Goal: Manage account settings

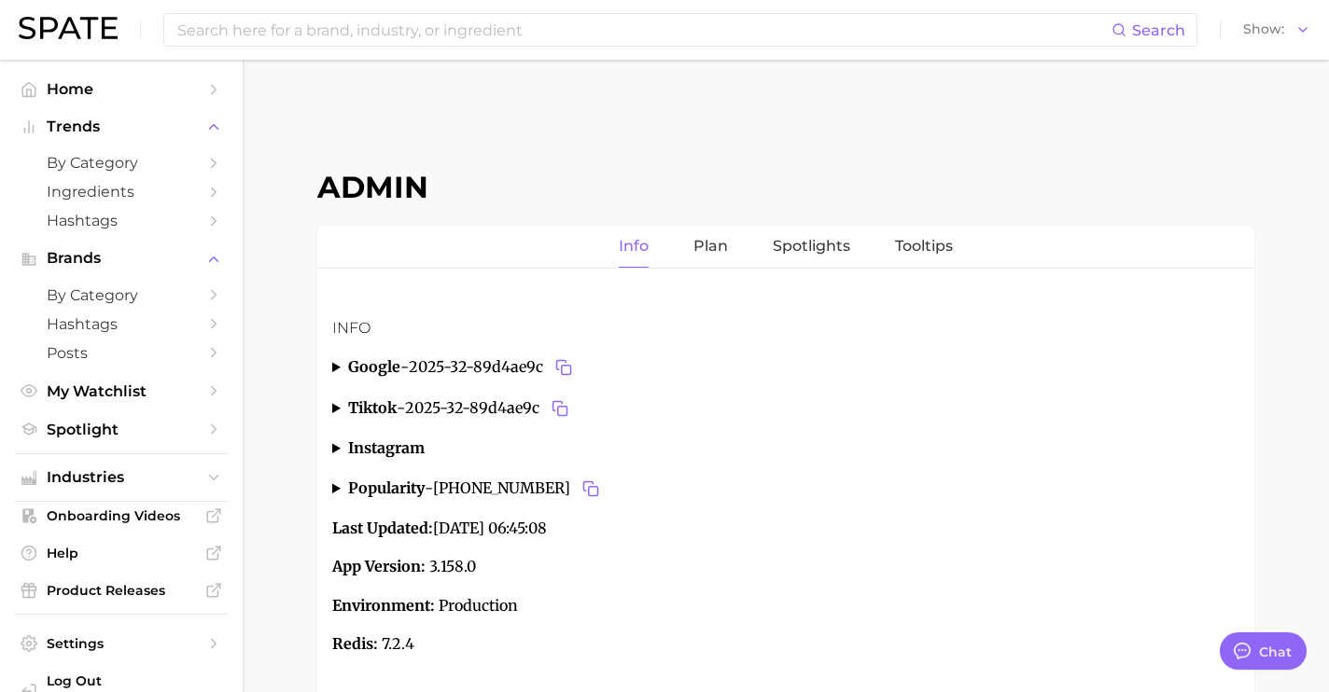
type textarea "x"
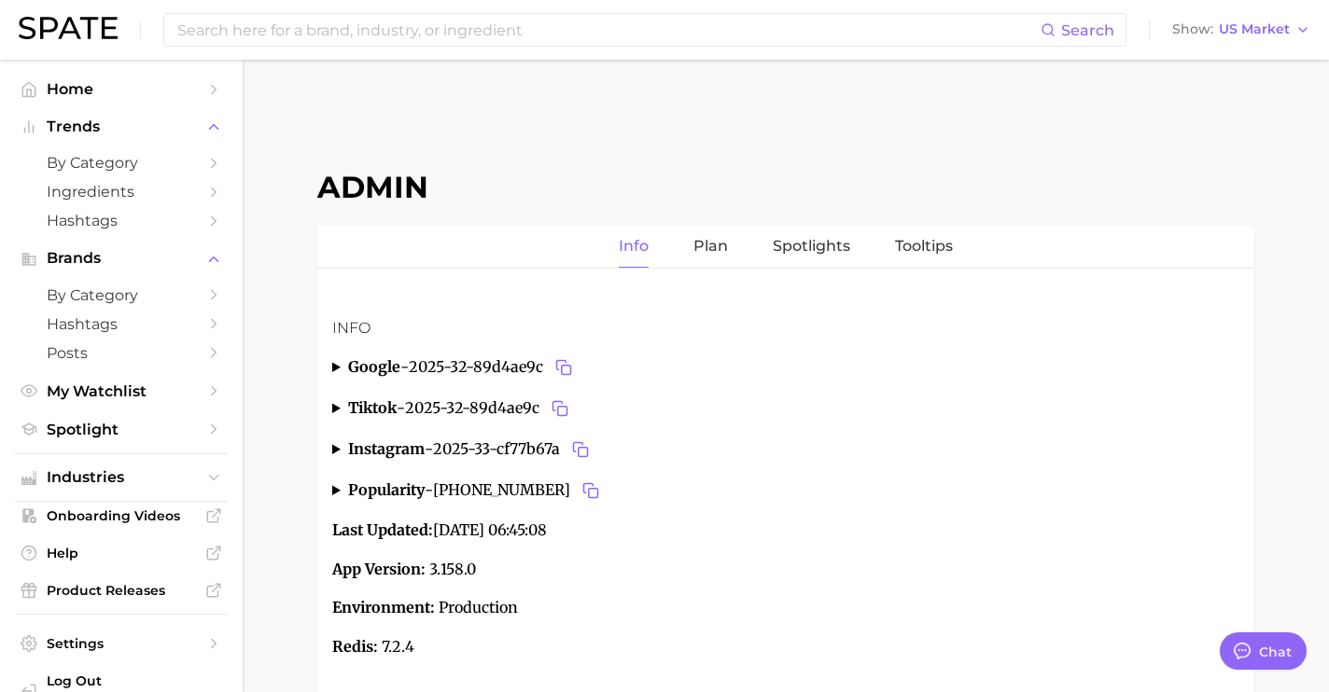
click at [1257, 42] on div "Search Show US Market" at bounding box center [665, 30] width 1292 height 60
click at [1263, 34] on span "US Market" at bounding box center [1254, 29] width 71 height 10
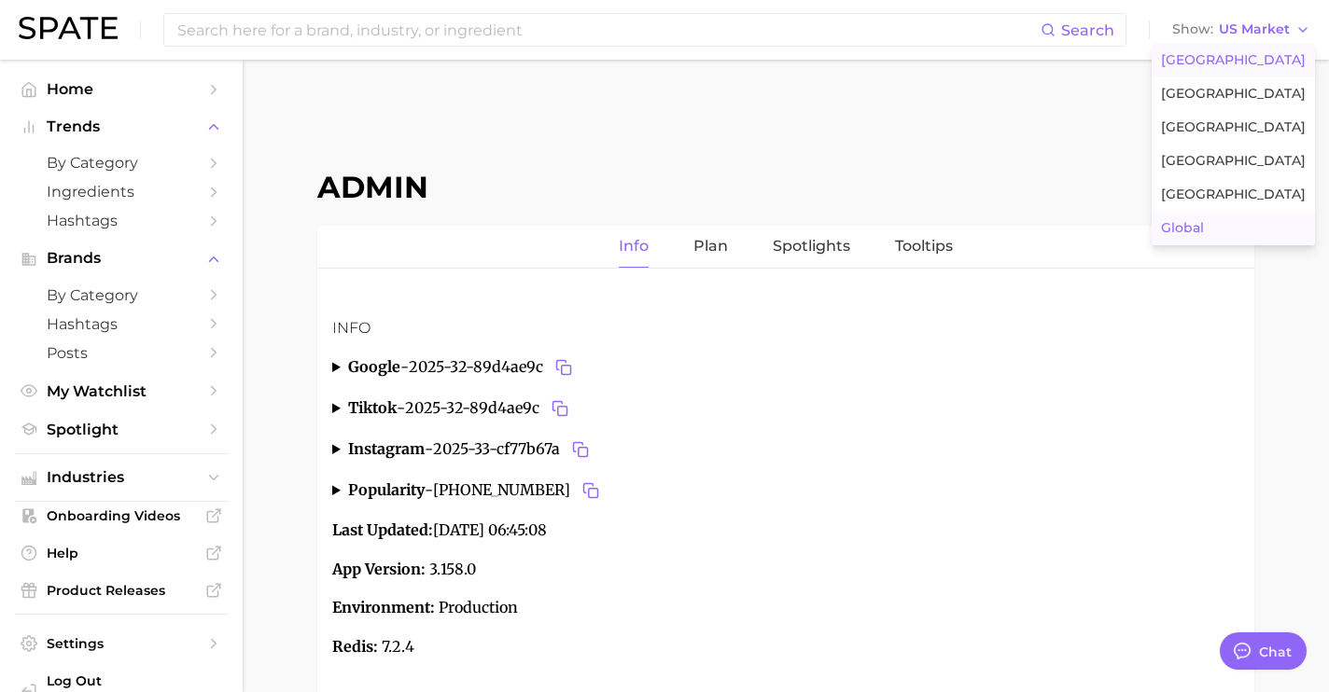
scroll to position [7015, 0]
click at [1222, 237] on button "Global" at bounding box center [1233, 229] width 163 height 34
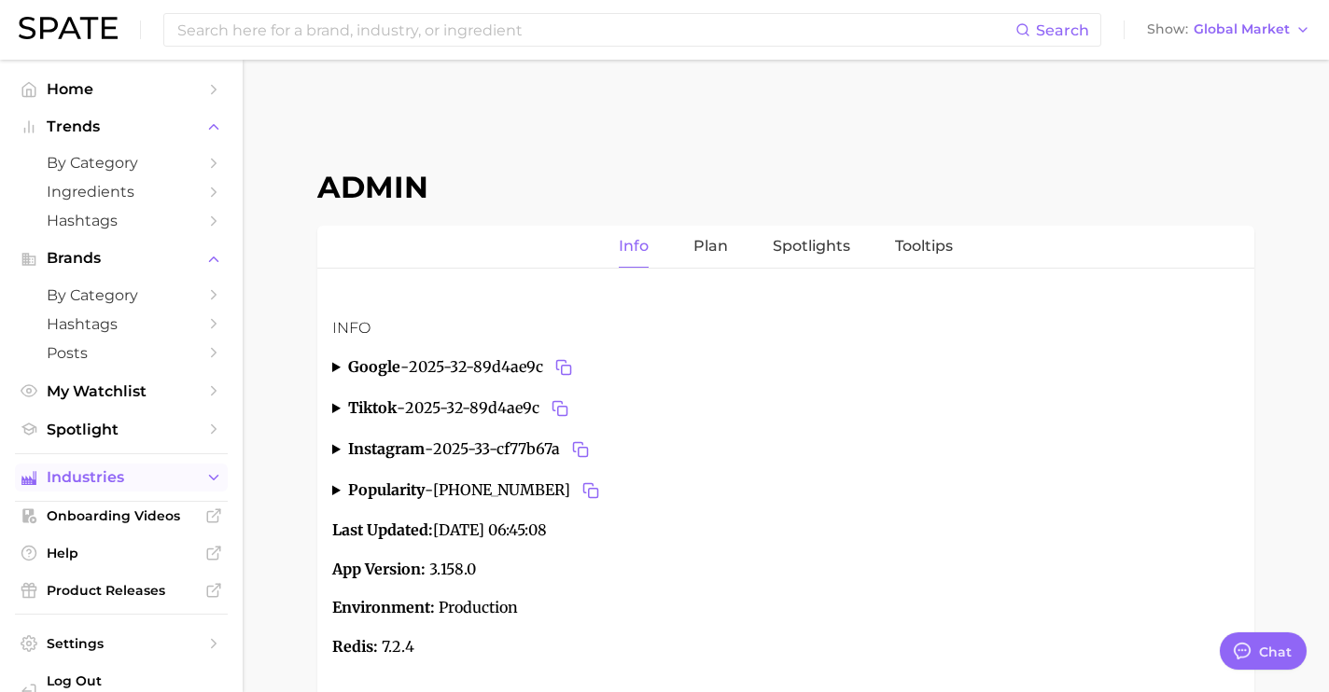
click at [186, 492] on button "Industries" at bounding box center [121, 478] width 213 height 28
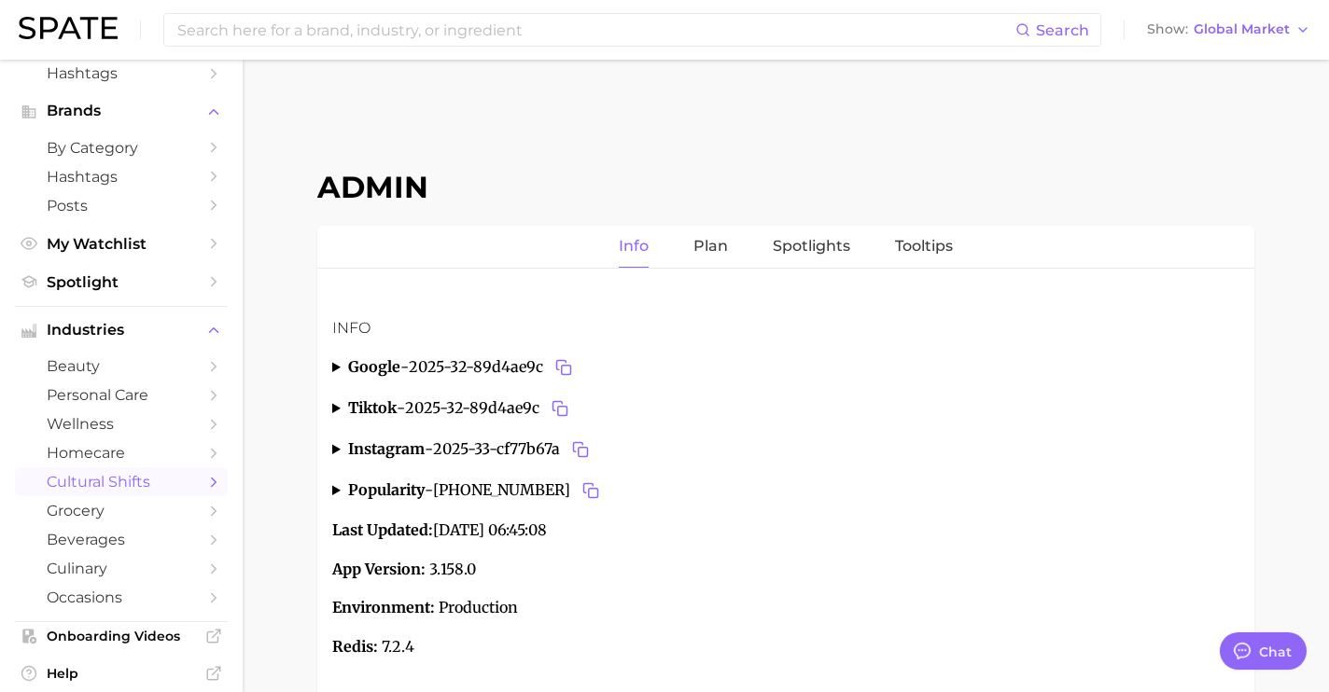
scroll to position [175, 0]
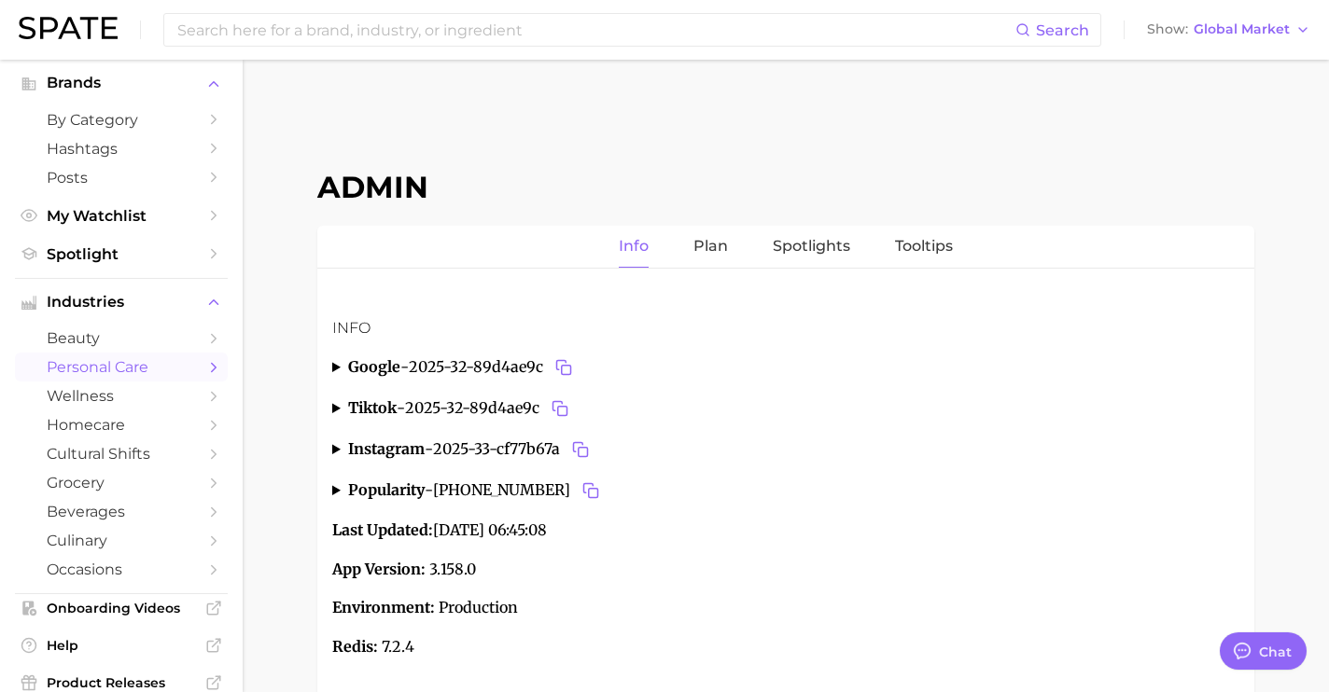
click at [140, 376] on span "personal care" at bounding box center [121, 367] width 149 height 18
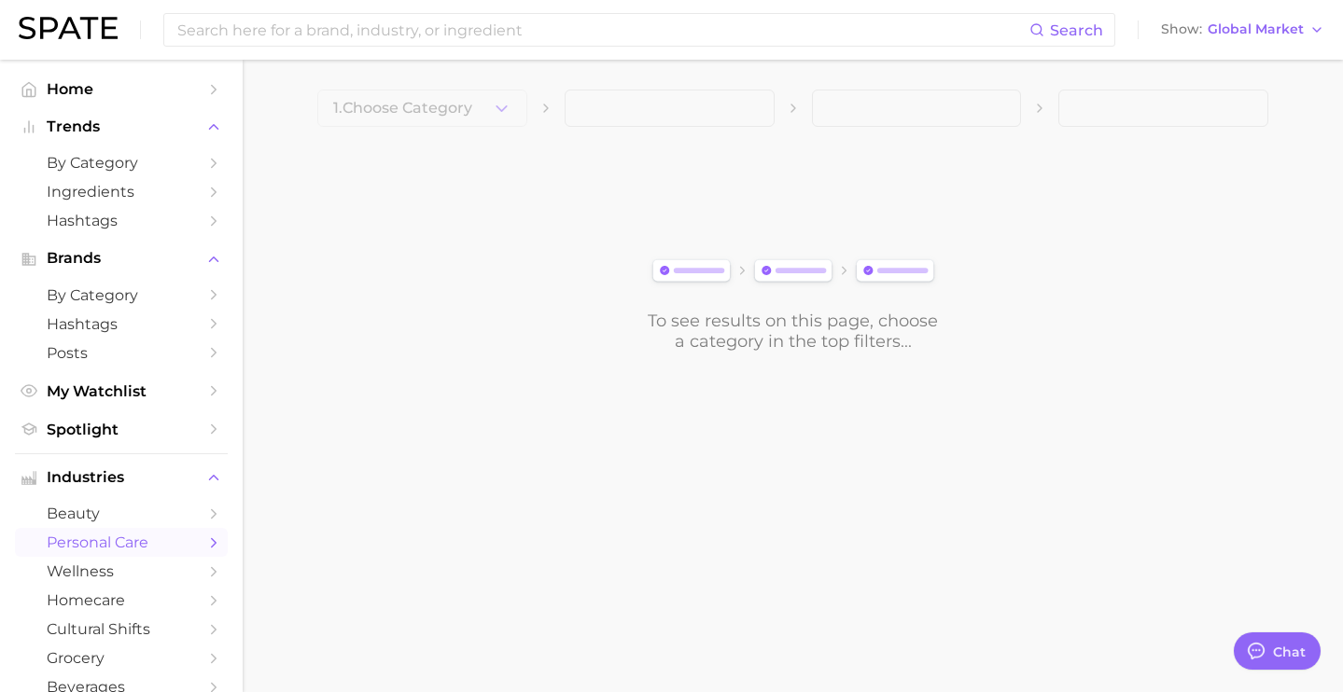
click at [115, 35] on img at bounding box center [68, 28] width 99 height 22
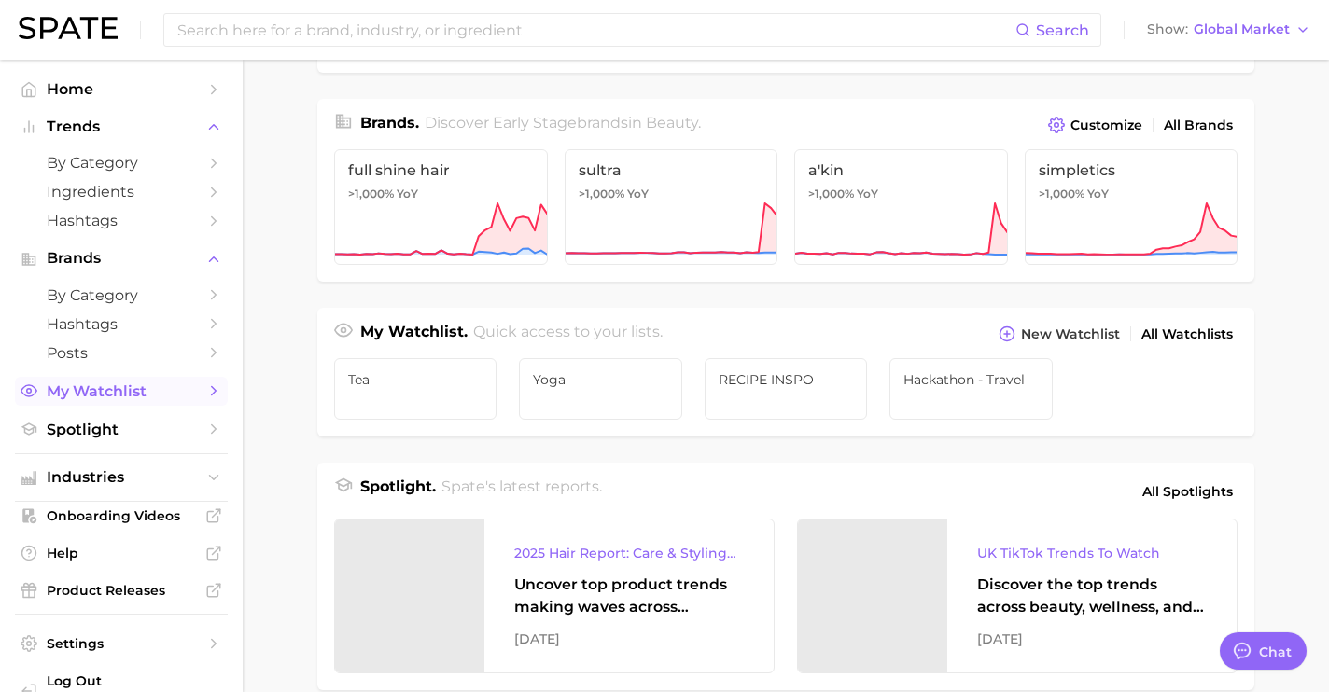
scroll to position [40, 0]
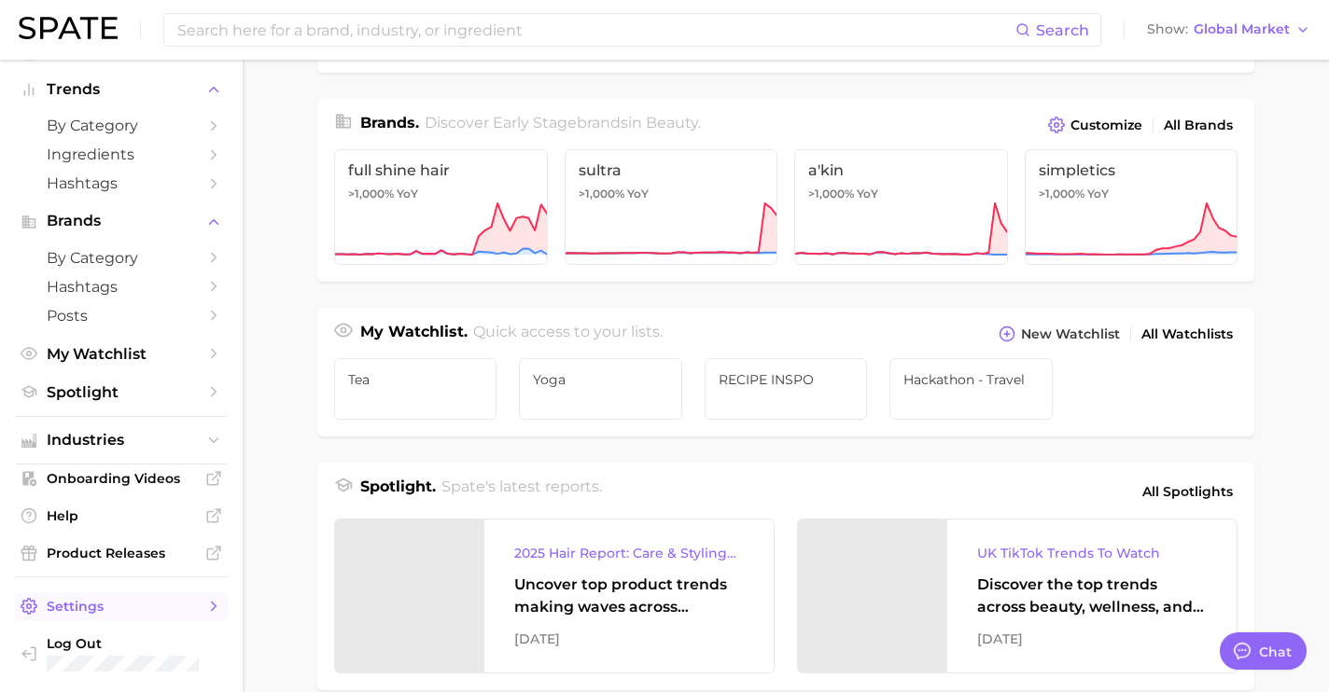
click at [151, 613] on span "Settings" at bounding box center [121, 606] width 149 height 17
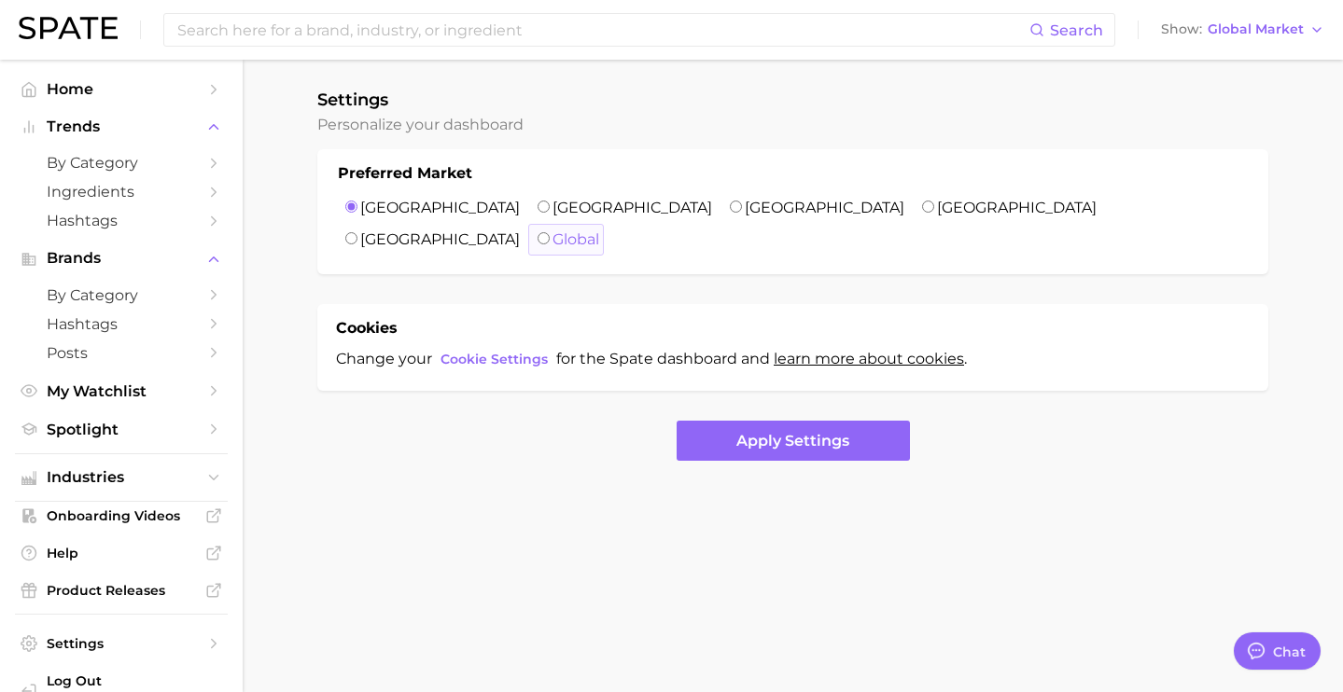
click at [599, 231] on label "Global" at bounding box center [575, 240] width 47 height 18
click at [550, 232] on input "Global" at bounding box center [544, 238] width 12 height 12
radio input "true"
click at [342, 203] on span "[GEOGRAPHIC_DATA]" at bounding box center [430, 208] width 189 height 32
click at [546, 317] on div "Cookies" at bounding box center [793, 328] width 914 height 22
